Goal: Task Accomplishment & Management: Manage account settings

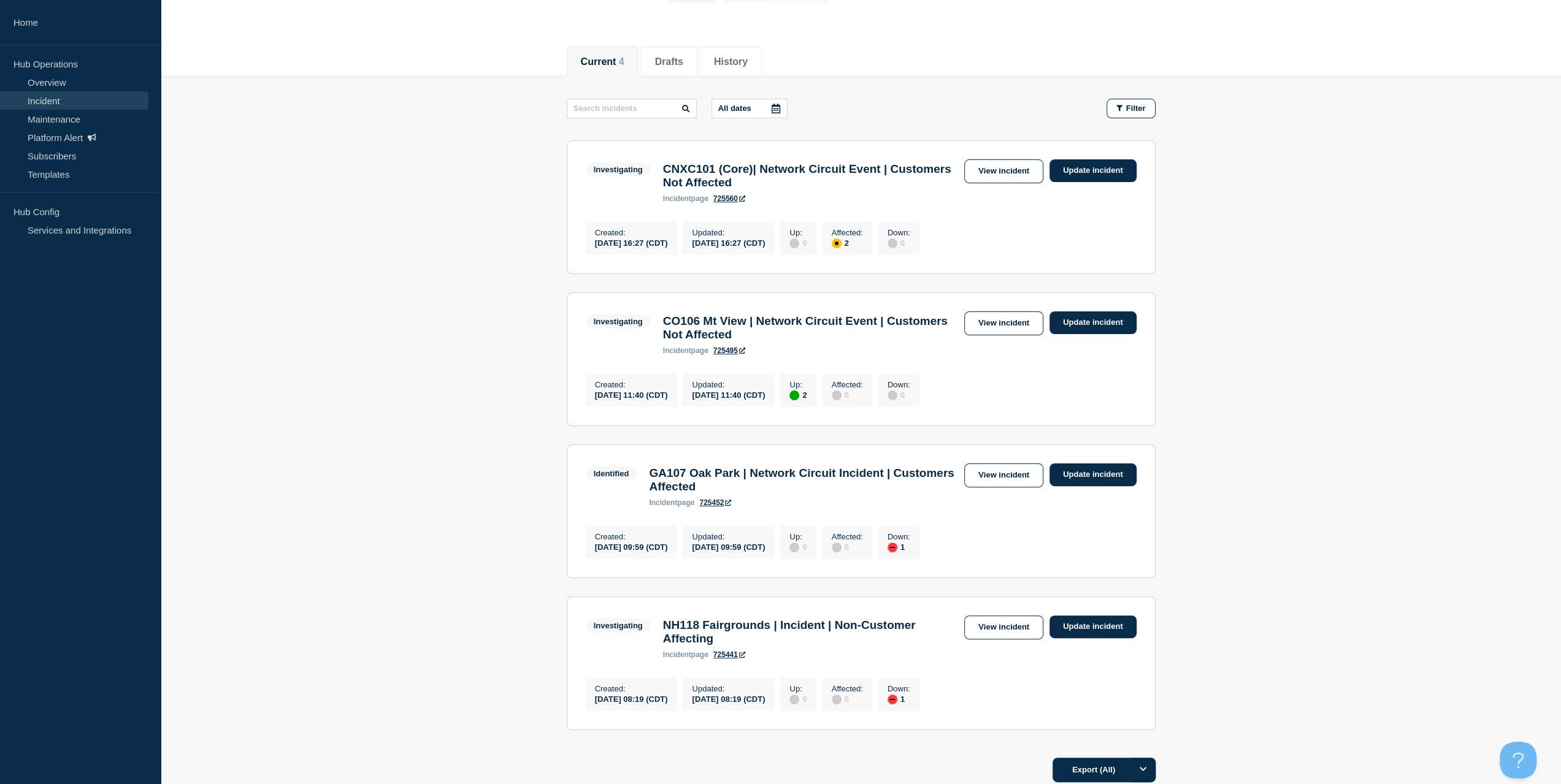
scroll to position [184, 0]
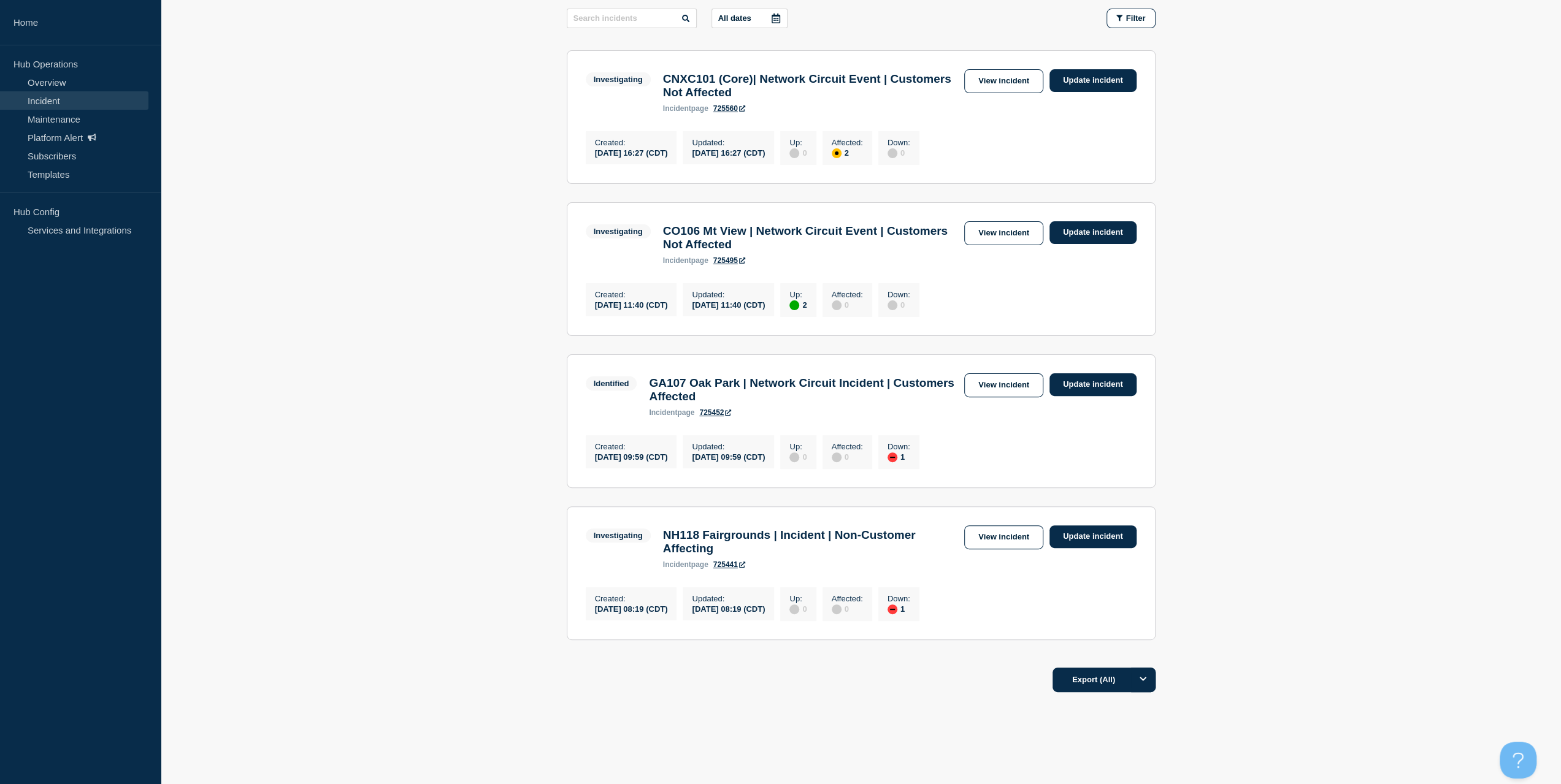
scroll to position [245, 0]
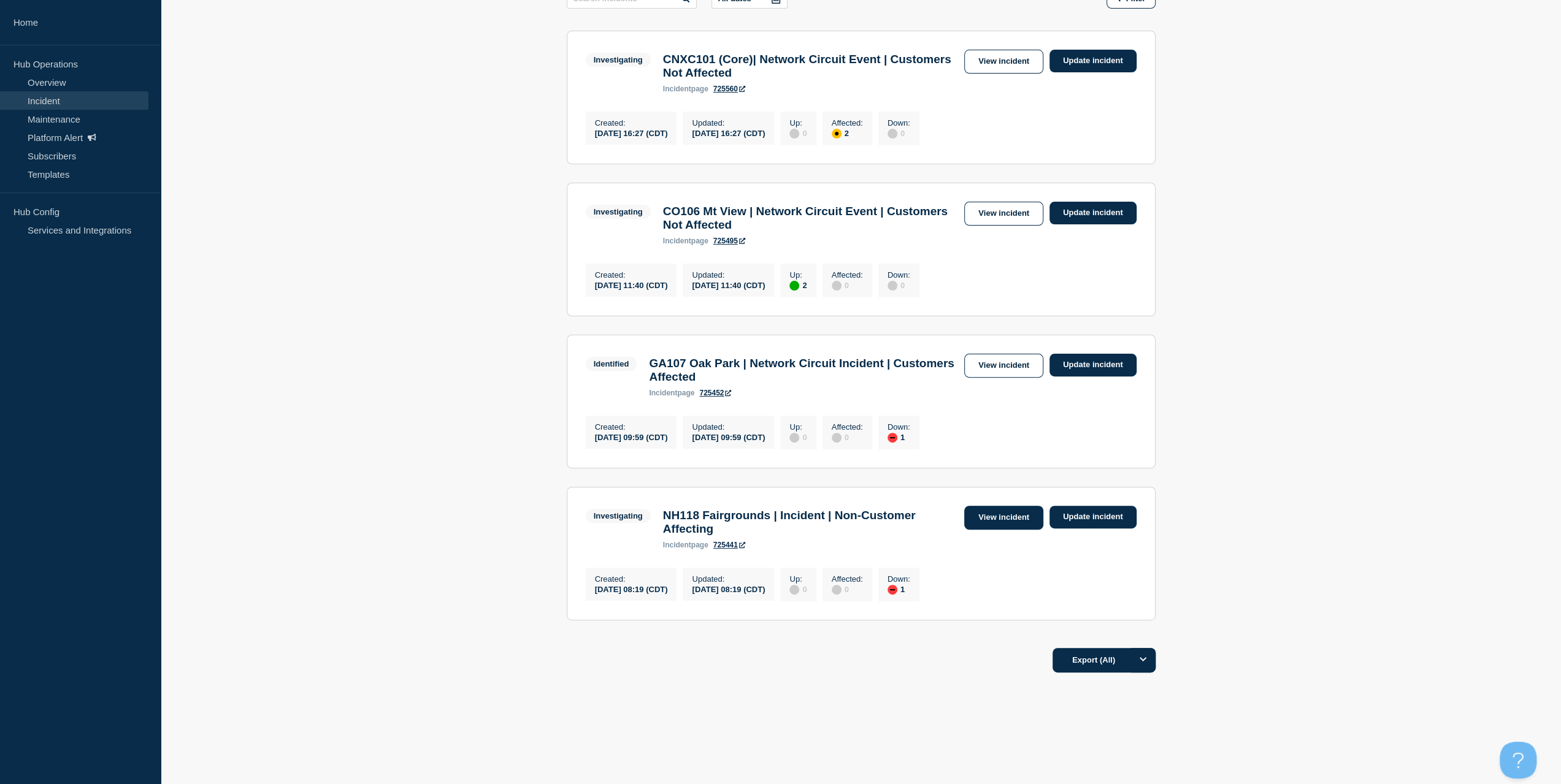
click at [997, 513] on link "View incident" at bounding box center [1004, 518] width 79 height 24
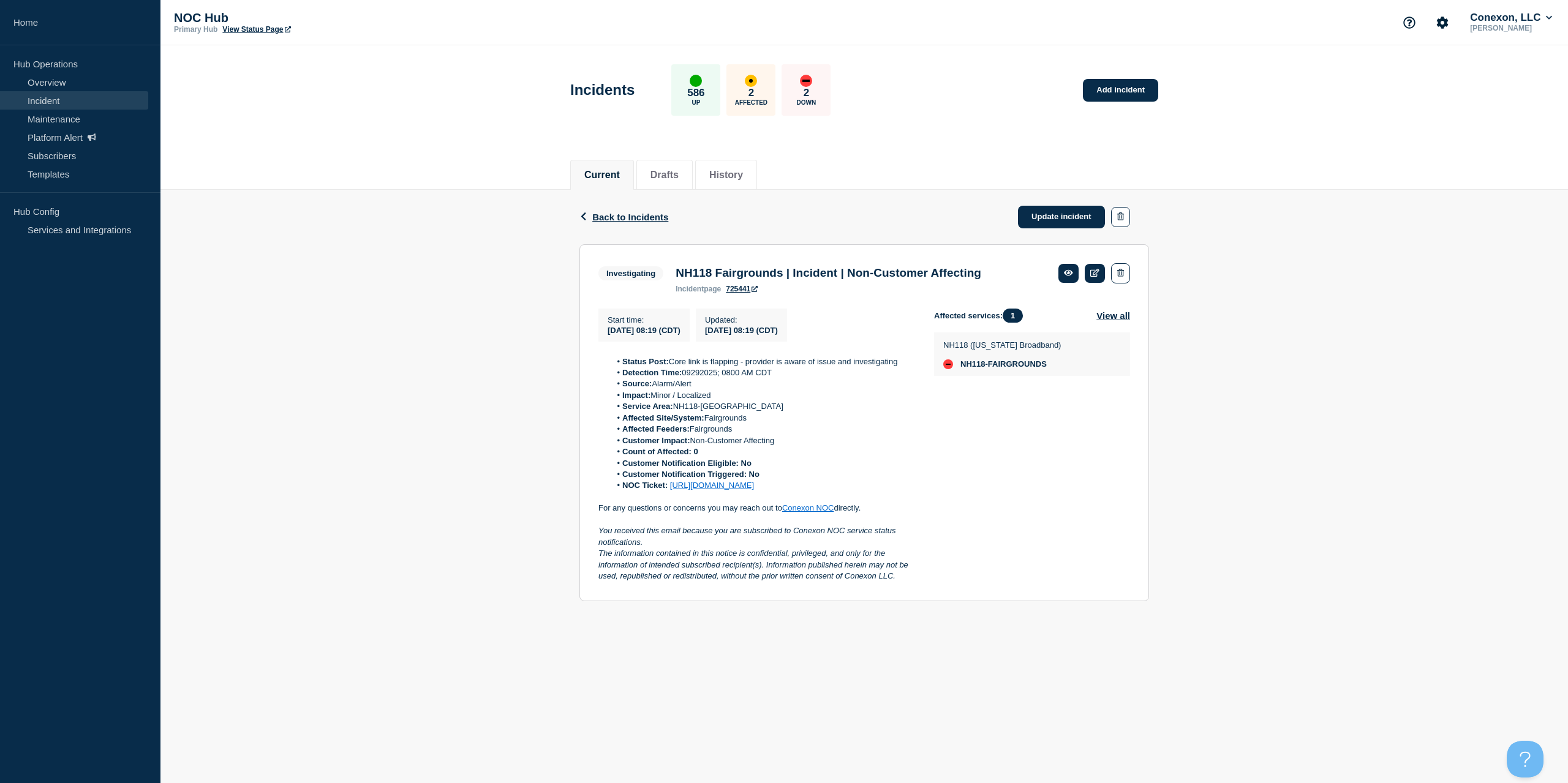
click at [1027, 180] on div "Current Drafts History" at bounding box center [864, 168] width 588 height 42
click at [1033, 201] on div "Back Back to Incidents Update incident" at bounding box center [864, 217] width 569 height 55
click at [1041, 217] on link "Update incident" at bounding box center [1061, 217] width 87 height 23
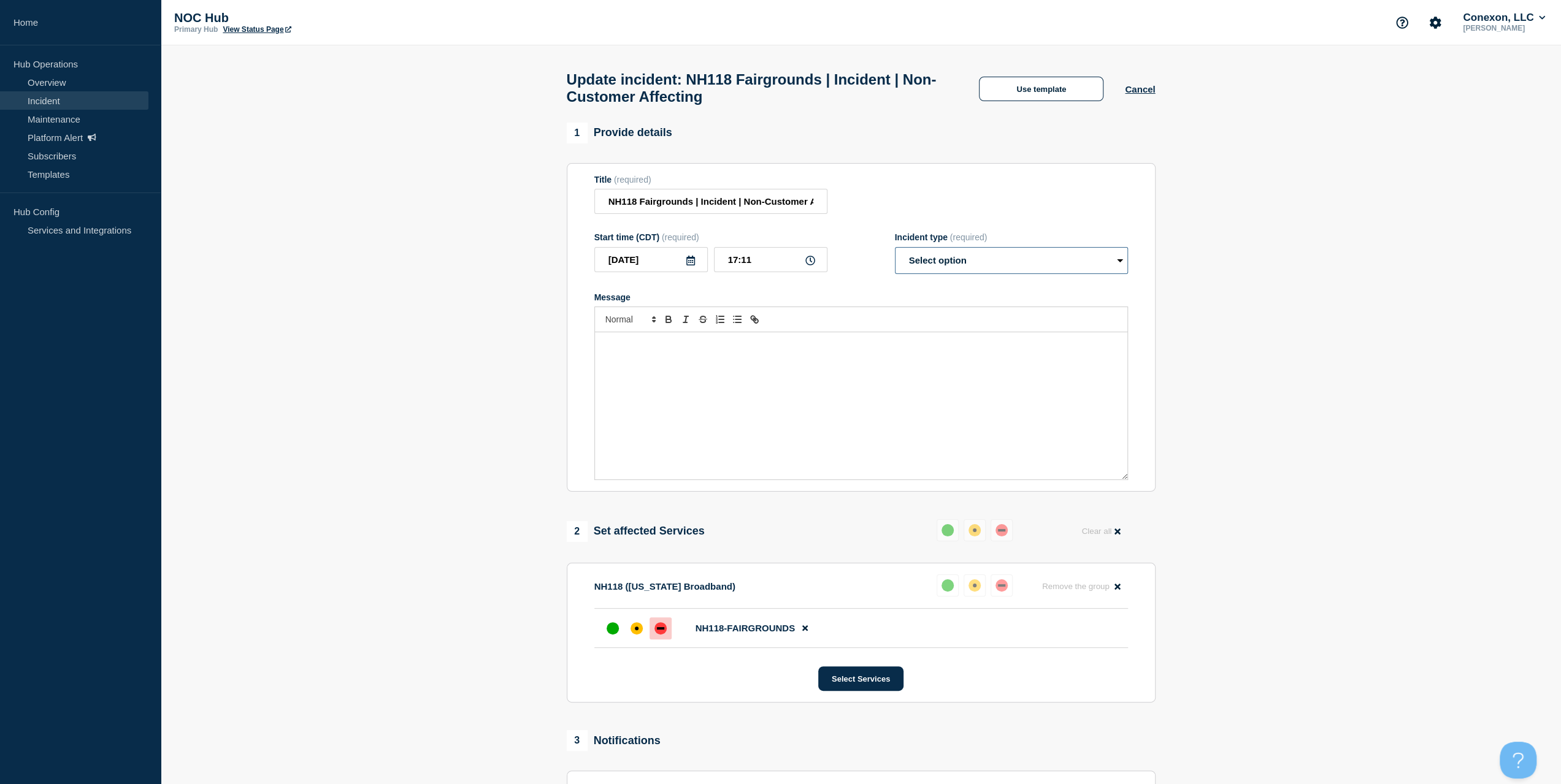
drag, startPoint x: 1022, startPoint y: 257, endPoint x: 994, endPoint y: 280, distance: 36.2
click at [1022, 257] on select "Select option Investigating Identified Monitoring Resolved" at bounding box center [1011, 260] width 233 height 27
select select "resolved"
click at [895, 253] on select "Select option Investigating Identified Monitoring Resolved" at bounding box center [1011, 260] width 233 height 27
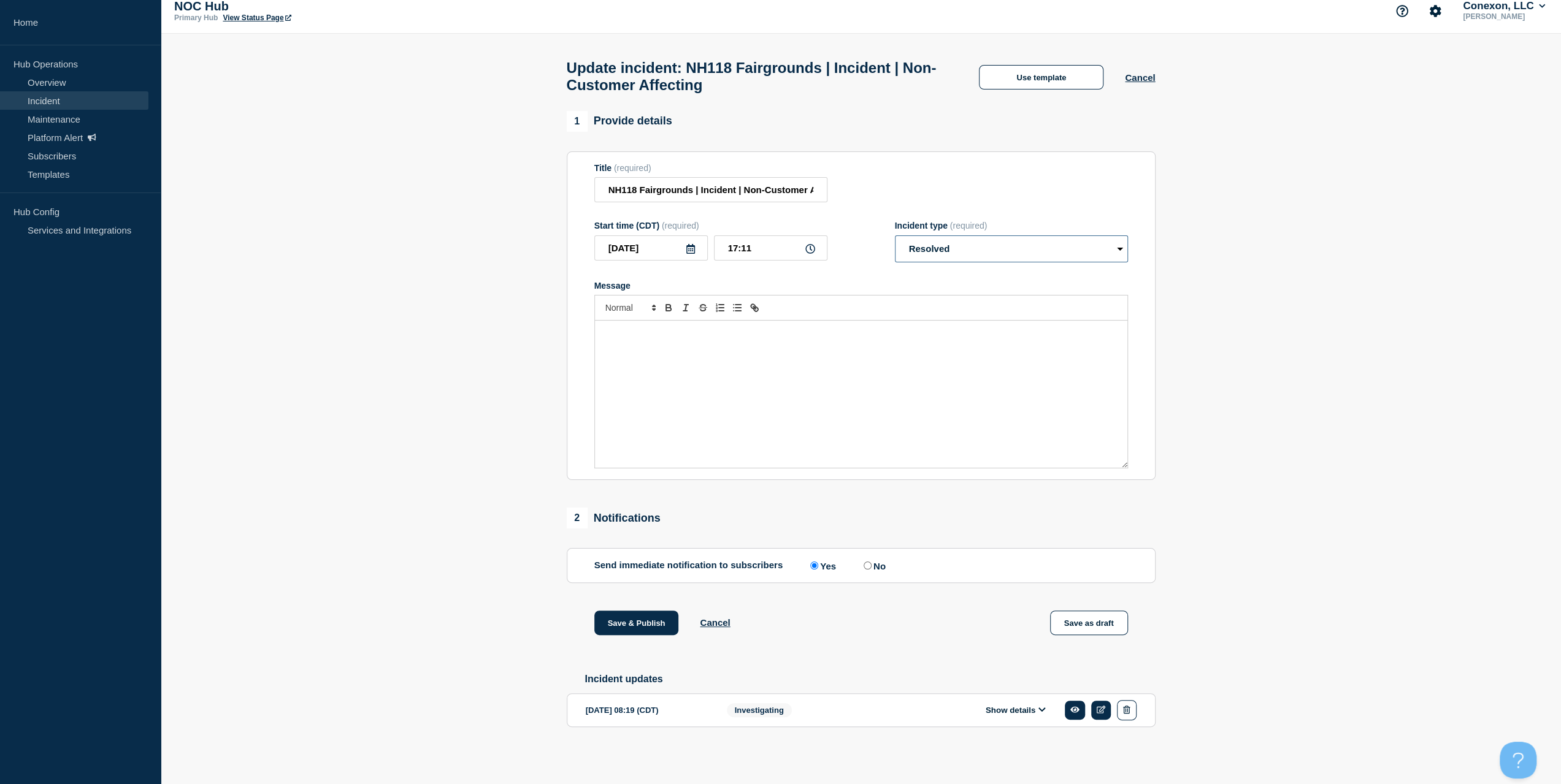
scroll to position [19, 0]
click at [626, 625] on button "Save & Publish" at bounding box center [637, 623] width 84 height 25
